Goal: Ask a question

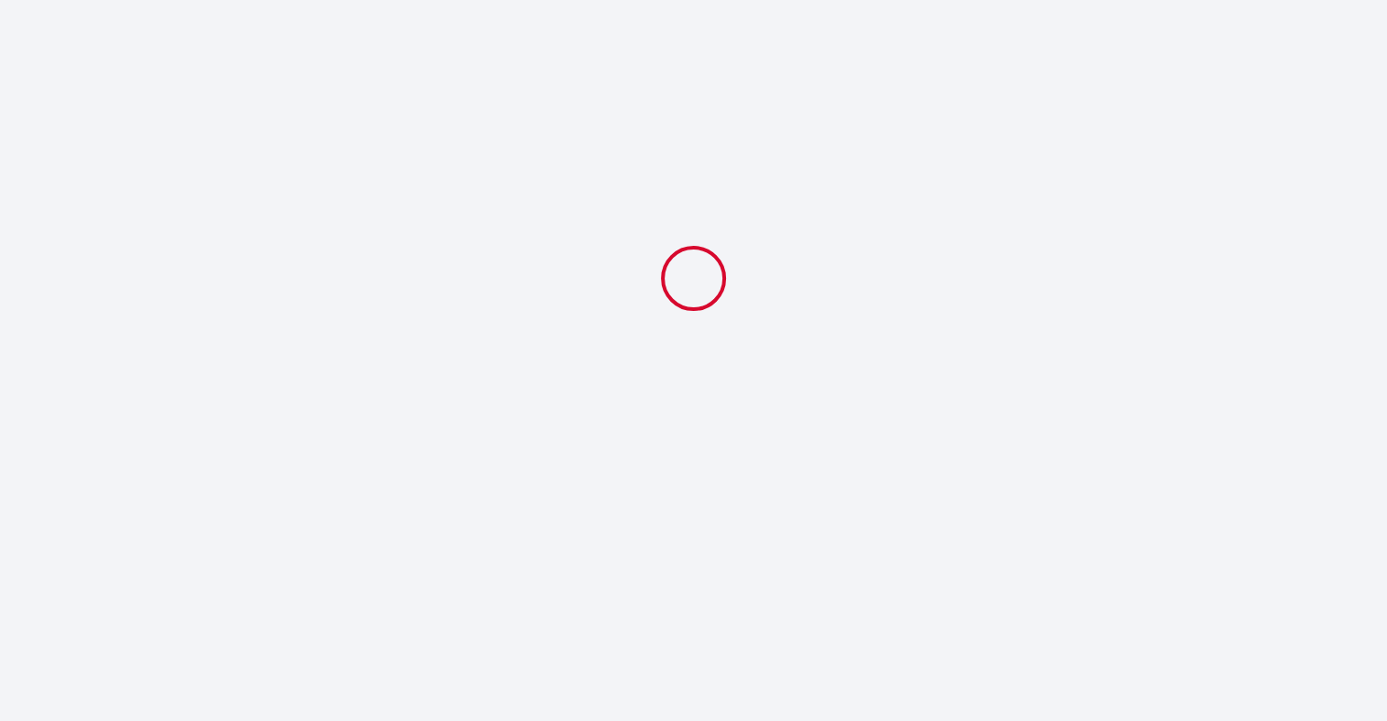
select select
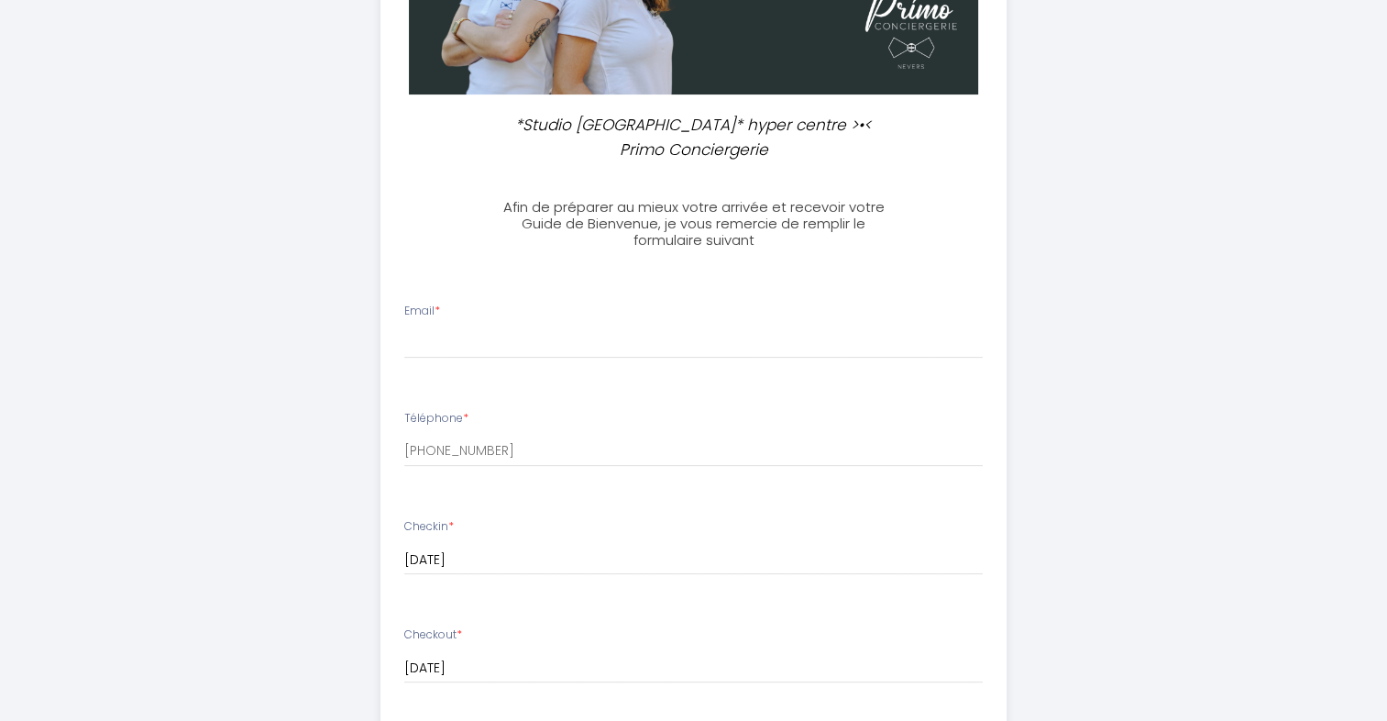
scroll to position [455, 0]
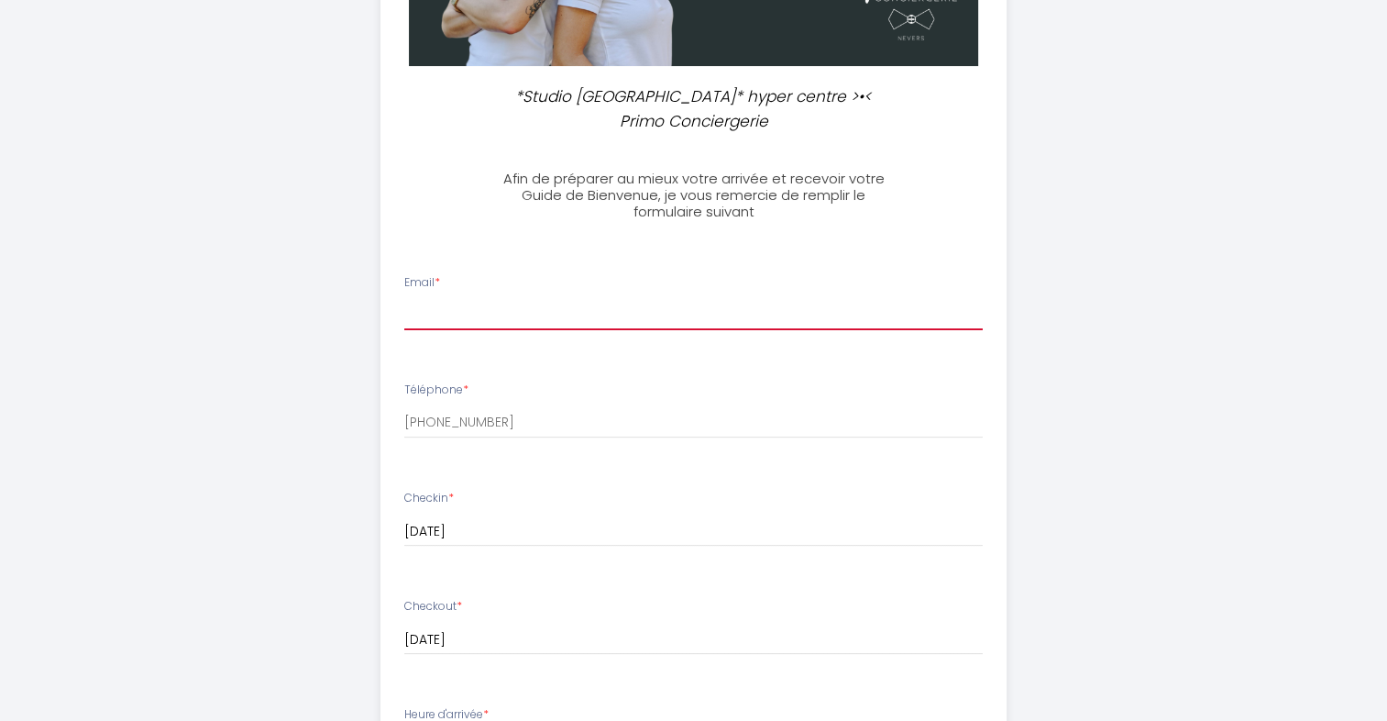
click at [436, 297] on input "Email *" at bounding box center [693, 313] width 579 height 33
type input "[EMAIL_ADDRESS][DOMAIN_NAME]"
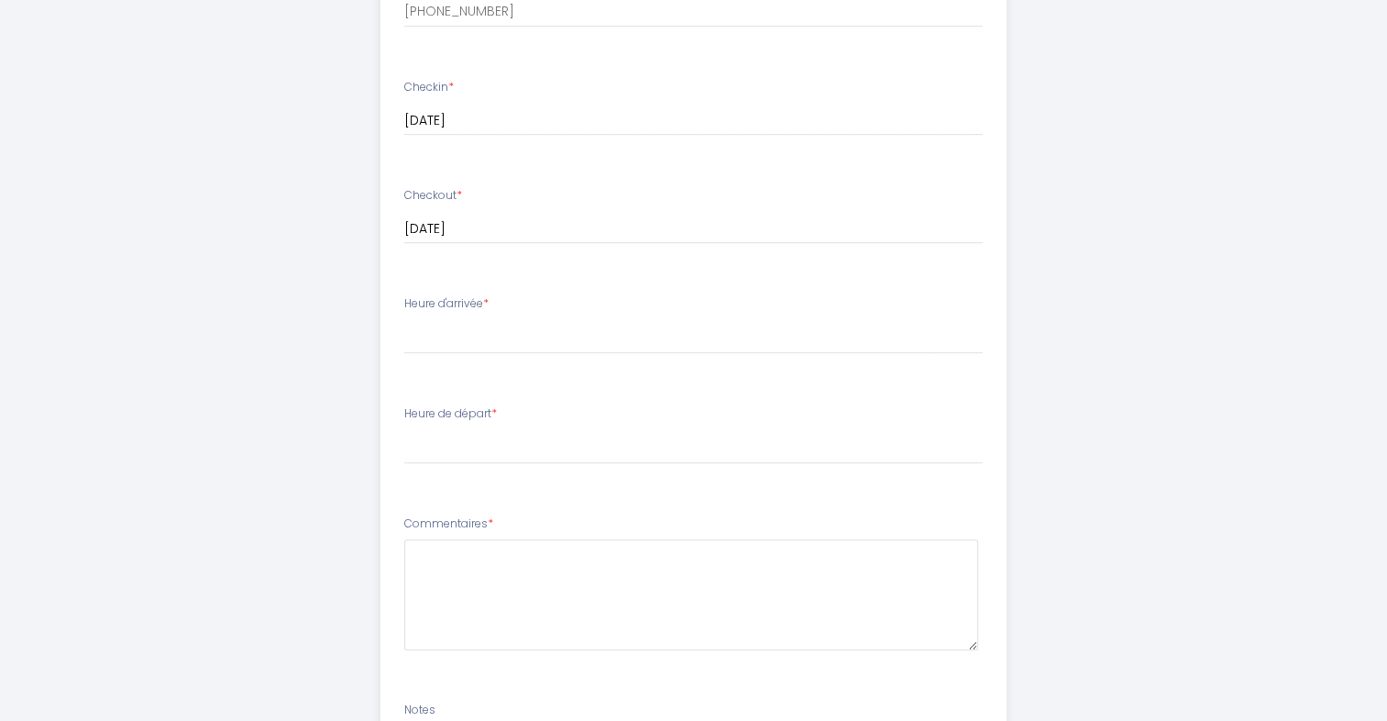
scroll to position [902, 0]
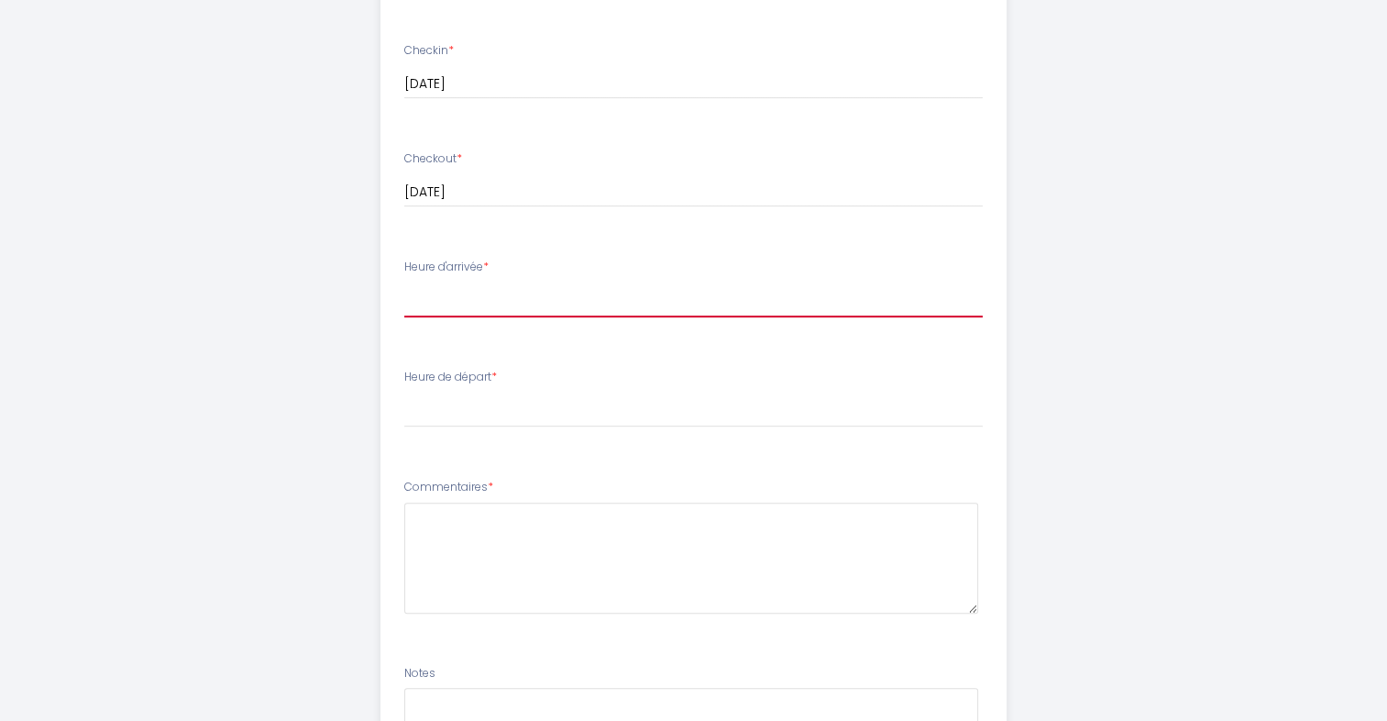
click at [462, 282] on select "16:00 16:30 17:00 17:30 18:00 18:30 19:00 19:30 20:00 20:30 21:00 21:30 22:00 2…" at bounding box center [693, 299] width 579 height 35
select select "16:00"
click at [404, 282] on select "16:00 16:30 17:00 17:30 18:00 18:30 19:00 19:30 20:00 20:30 21:00 21:30 22:00 2…" at bounding box center [693, 299] width 579 height 35
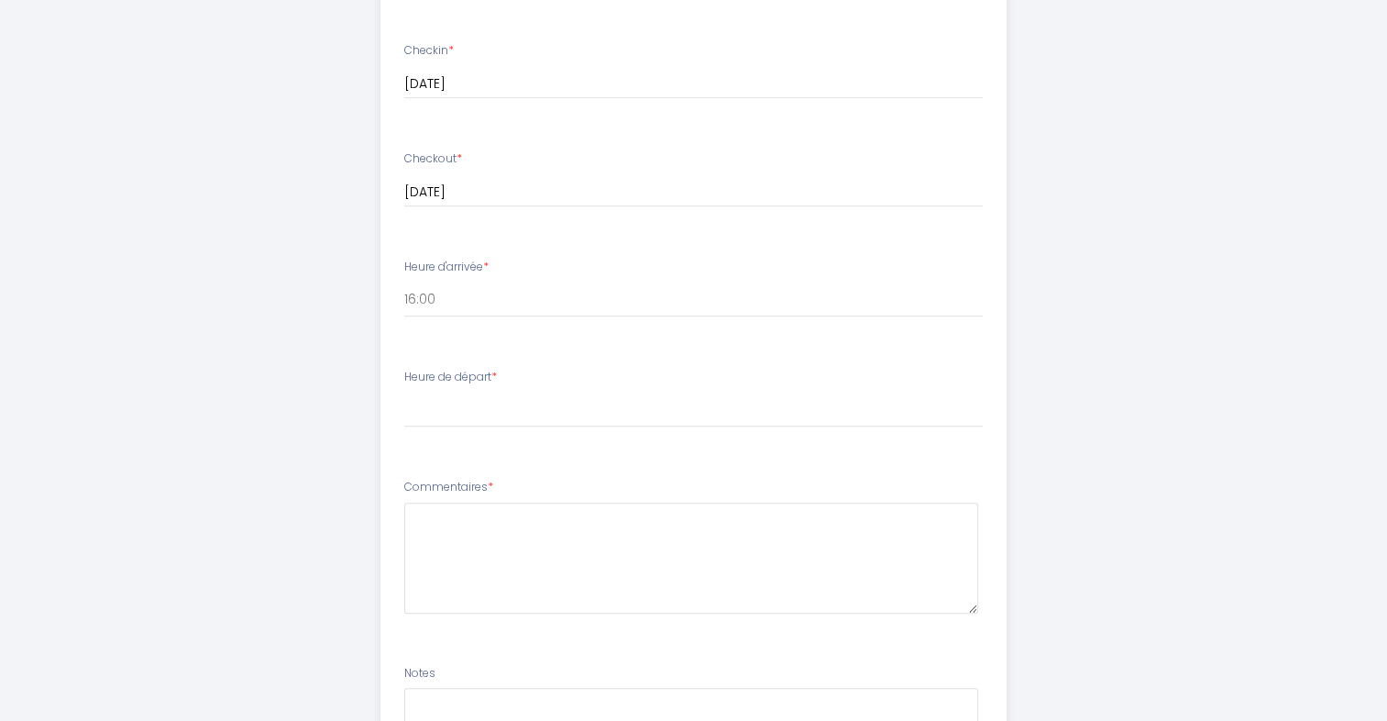
click at [444, 414] on li "Heure de départ * 00:00 00:30 01:00 01:30 02:00 02:30 03:00 03:30 04:00 04:30 0…" at bounding box center [693, 407] width 624 height 99
click at [469, 392] on select "00:00 00:30 01:00 01:30 02:00 02:30 03:00 03:30 04:00 04:30 05:00 05:30 06:00 0…" at bounding box center [693, 409] width 579 height 35
select select "09:30"
click at [404, 392] on select "00:00 00:30 01:00 01:30 02:00 02:30 03:00 03:30 04:00 04:30 05:00 05:30 06:00 0…" at bounding box center [693, 409] width 579 height 35
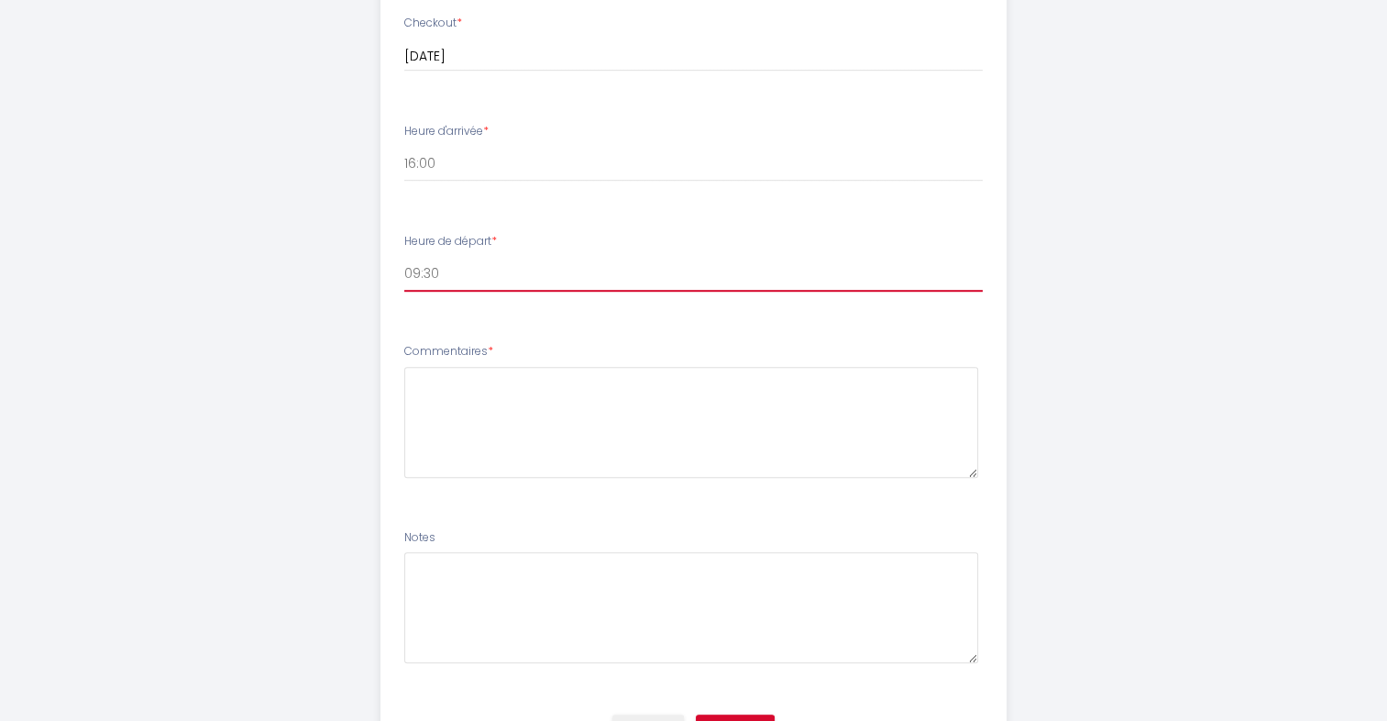
scroll to position [1111, 0]
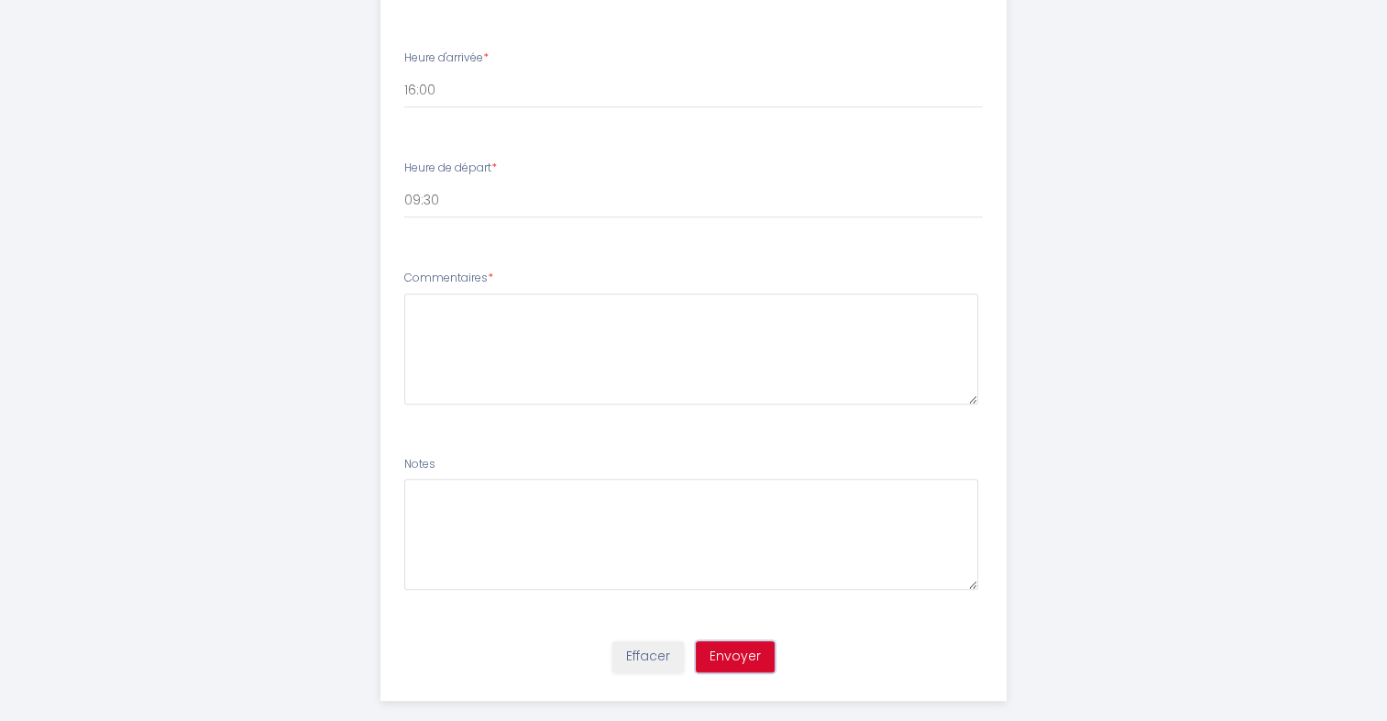
click at [739, 641] on button "Envoyer" at bounding box center [735, 656] width 79 height 31
click at [414, 293] on textarea at bounding box center [691, 348] width 574 height 111
type textarea "a"
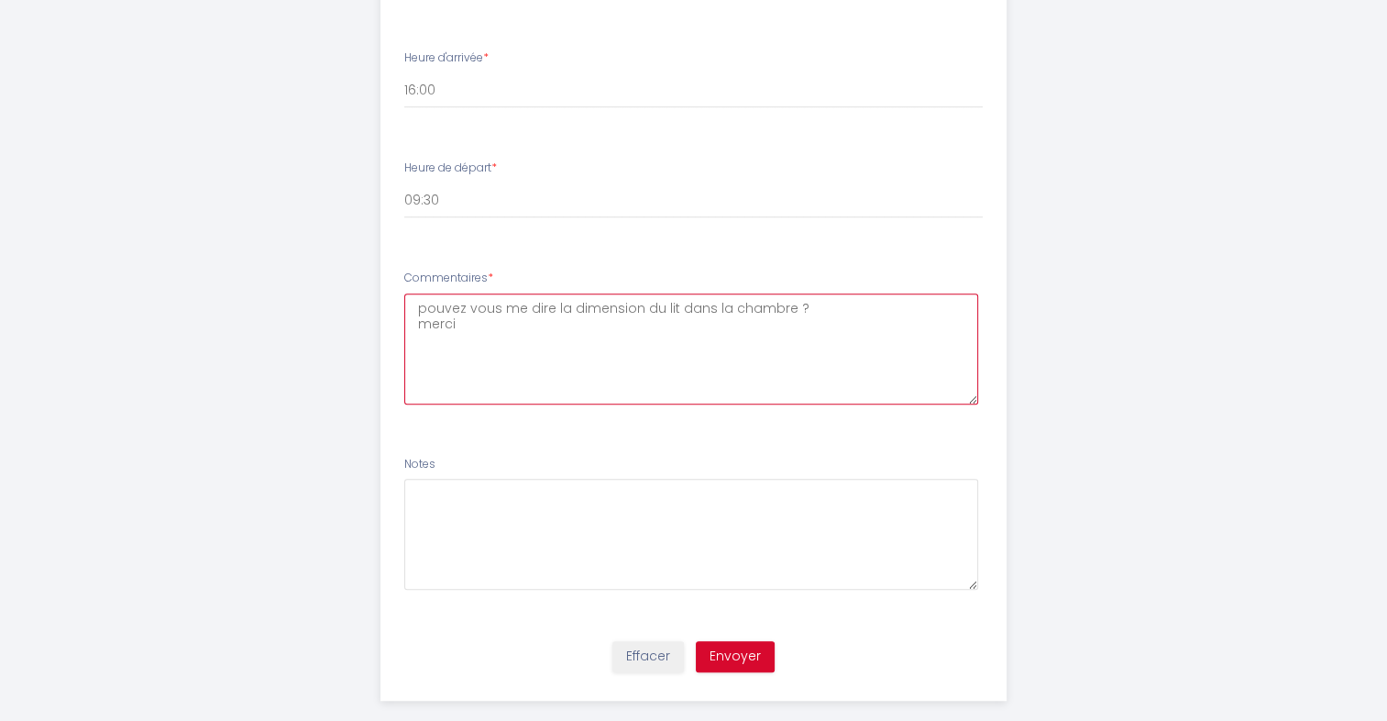
type textarea "pouvez vous me dire la dimension du lit dans la chambre ? merci"
click at [746, 641] on button "Envoyer" at bounding box center [735, 656] width 79 height 31
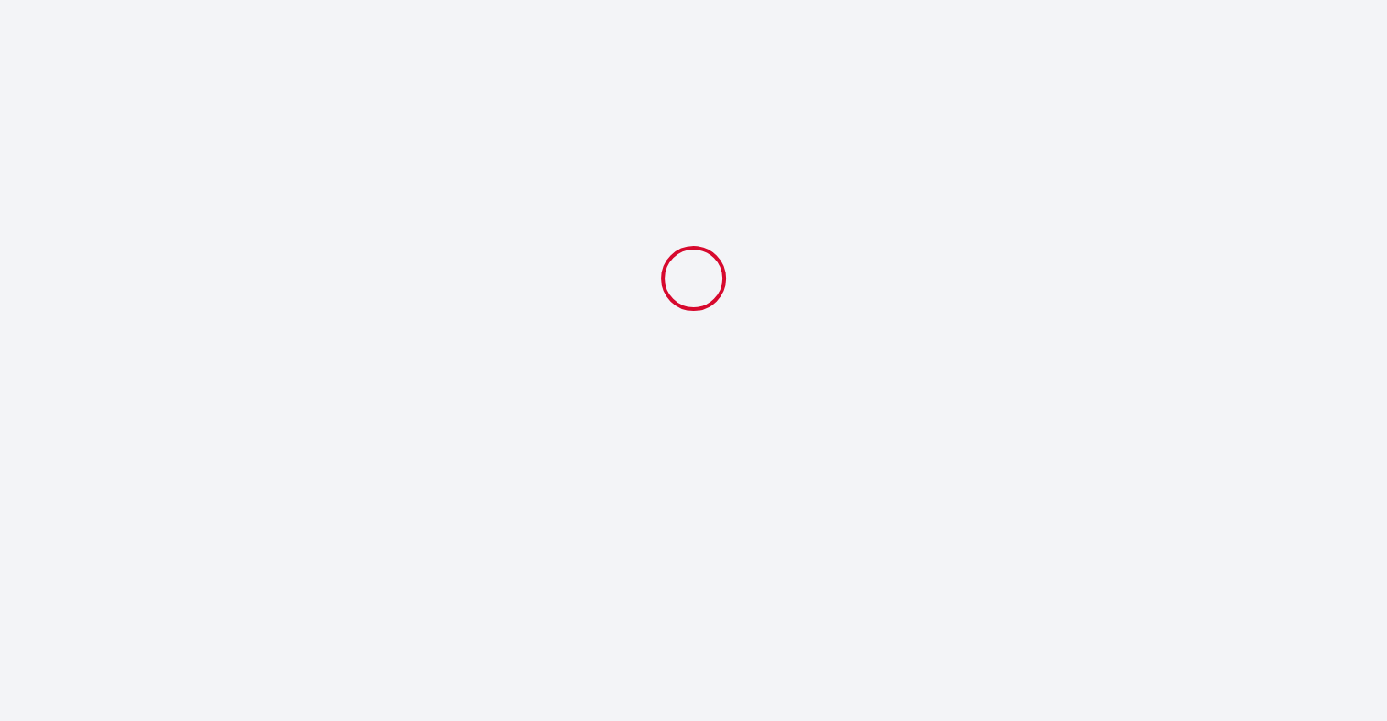
scroll to position [0, 0]
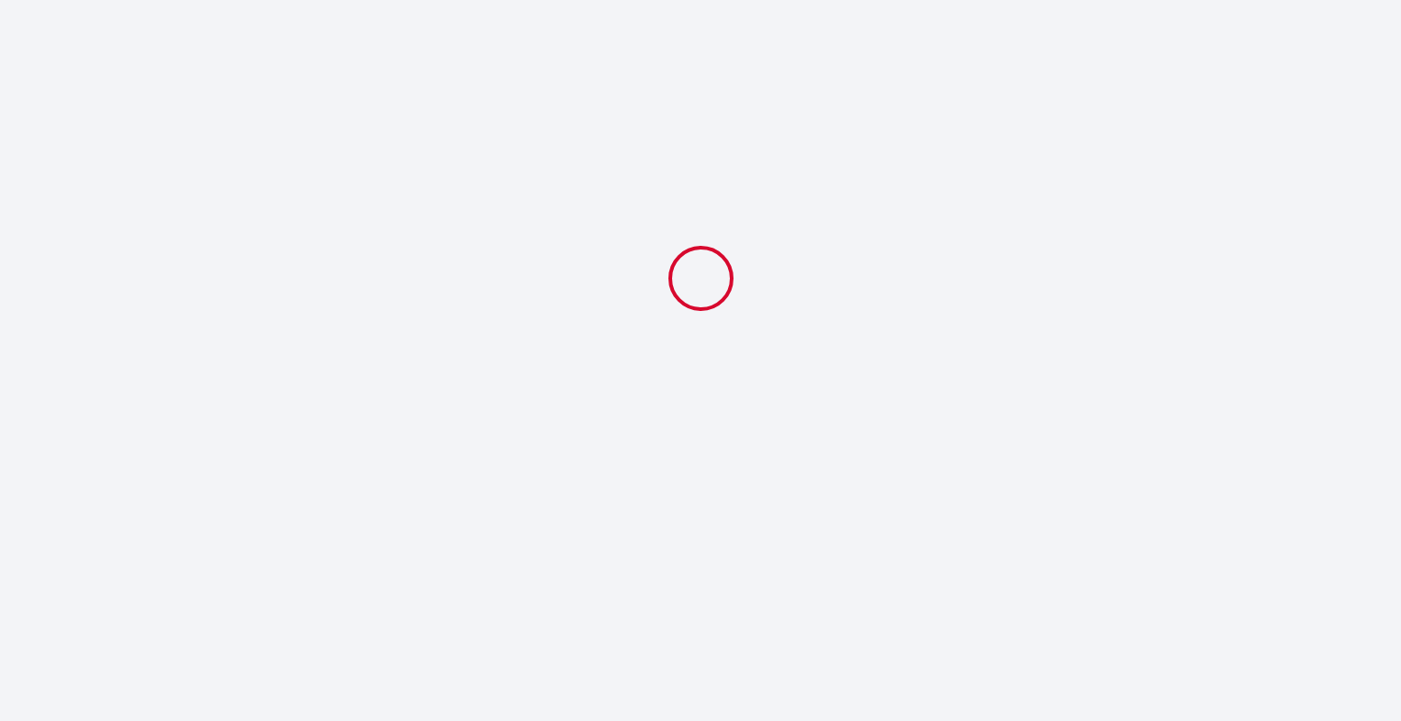
select select "09:30"
